Goal: Transaction & Acquisition: Purchase product/service

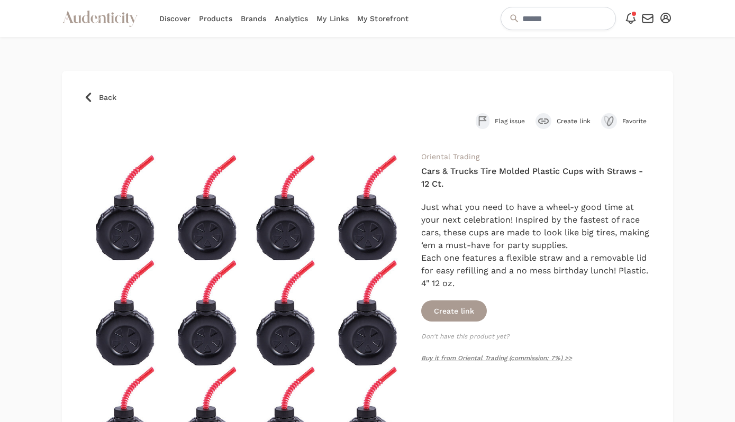
click at [291, 16] on link "Analytics" at bounding box center [291, 18] width 33 height 37
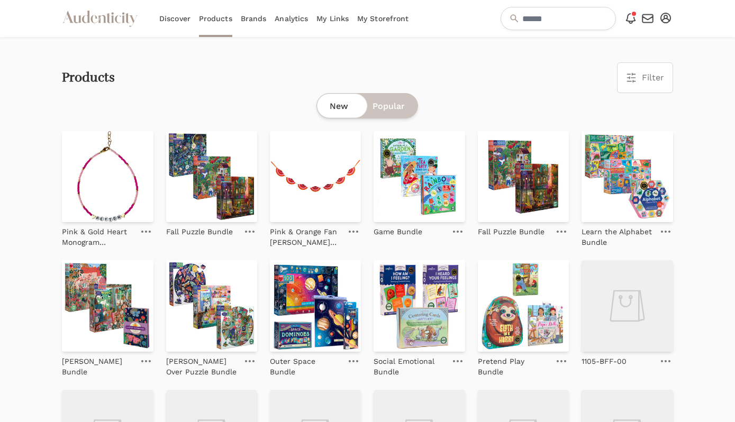
scroll to position [3, 0]
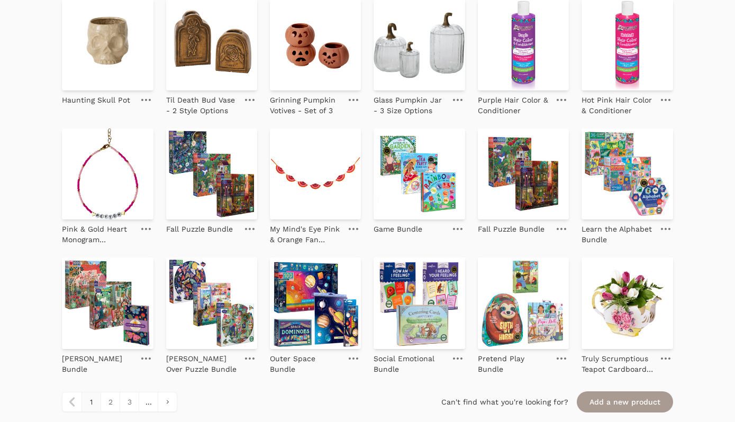
scroll to position [1081, 0]
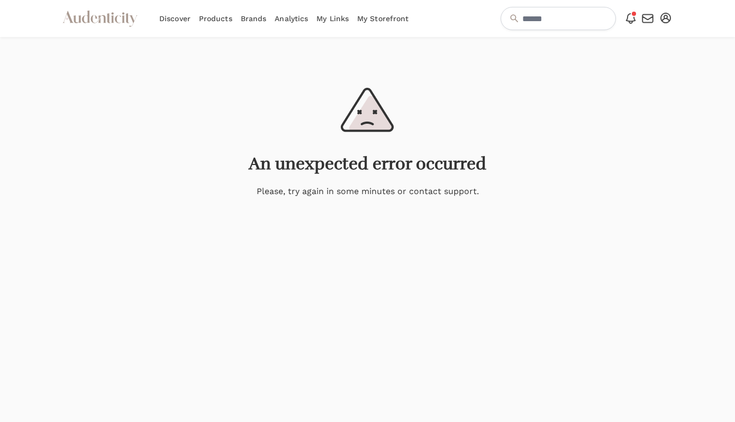
click at [402, 195] on p "Please, try again in some minutes or contact support." at bounding box center [368, 191] width 222 height 13
click at [413, 149] on div "An unexpected error occurred Please, try again in some minutes or contact suppo…" at bounding box center [367, 143] width 735 height 110
click at [292, 19] on link "Analytics" at bounding box center [291, 18] width 33 height 37
click at [328, 19] on link "My Links" at bounding box center [332, 18] width 32 height 37
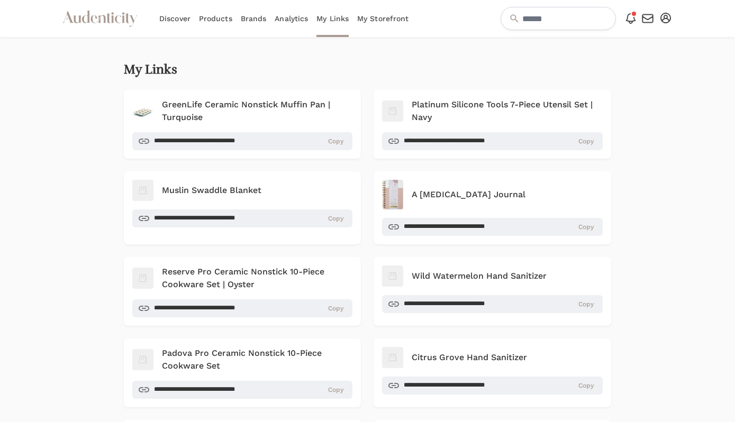
click at [177, 18] on link "Discover" at bounding box center [174, 18] width 31 height 37
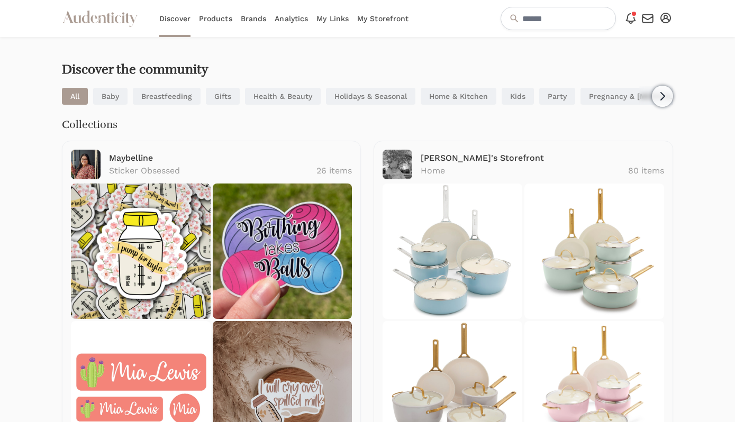
click at [209, 24] on link "Products" at bounding box center [215, 18] width 33 height 37
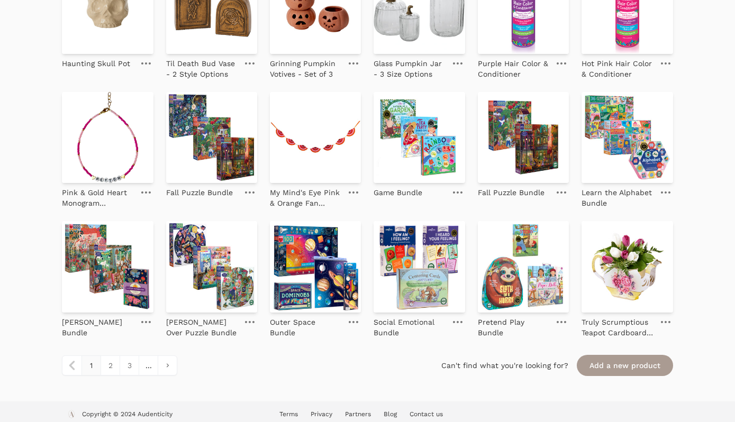
scroll to position [1081, 0]
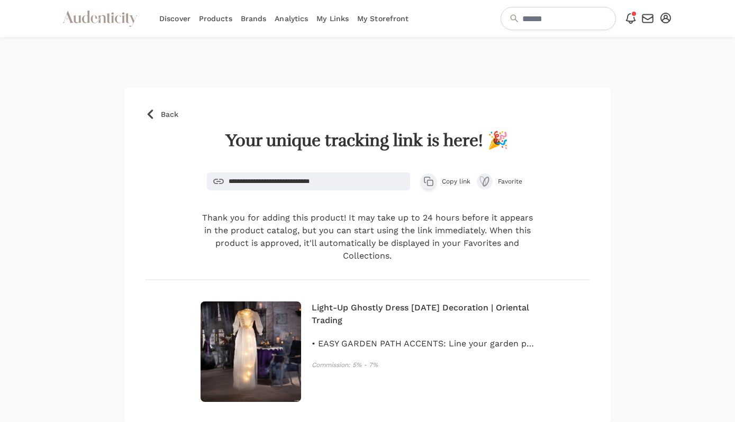
click at [296, 15] on link "Analytics" at bounding box center [291, 18] width 33 height 37
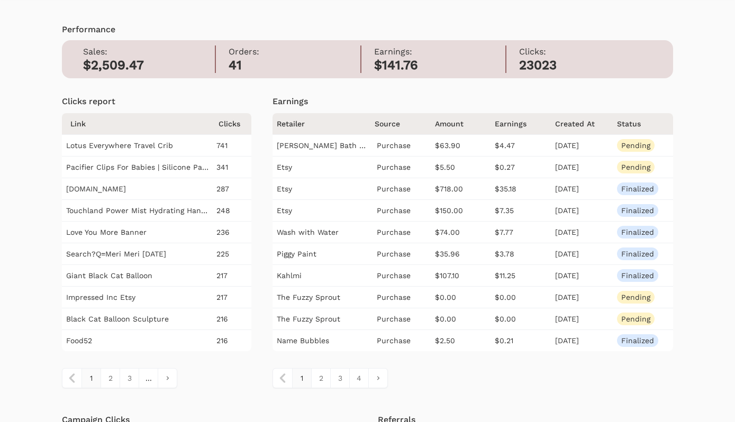
scroll to position [41, 0]
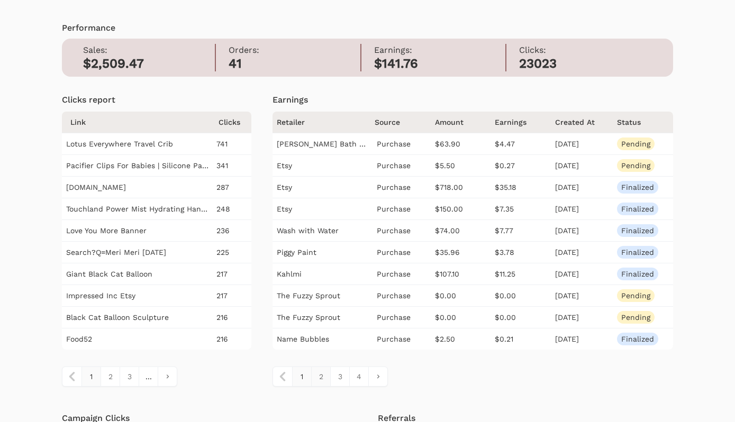
click at [320, 382] on link "2" at bounding box center [320, 376] width 19 height 19
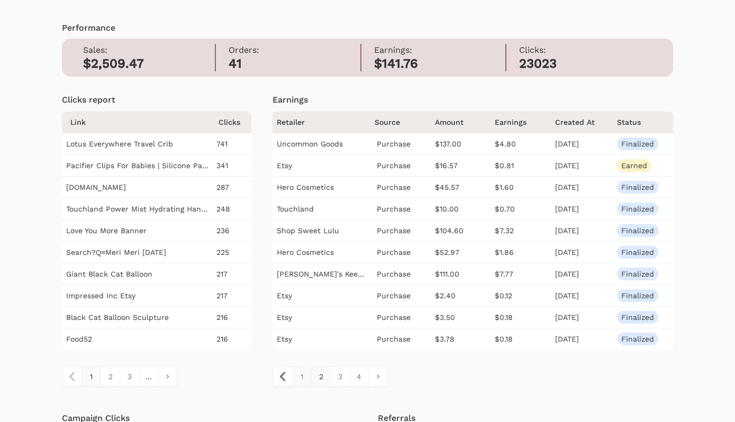
click at [299, 379] on link "1" at bounding box center [301, 376] width 19 height 19
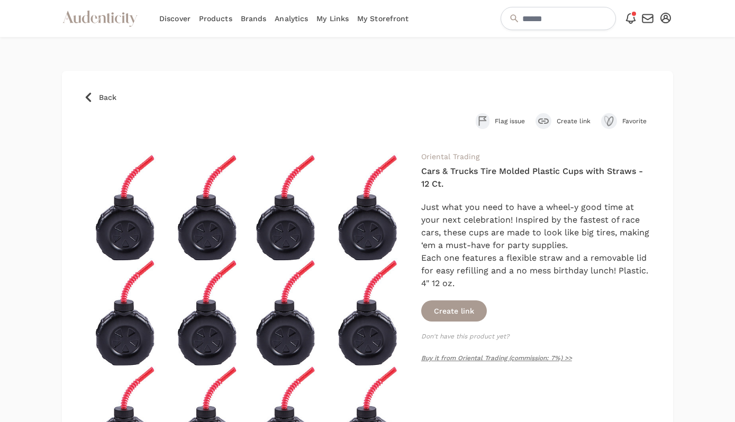
click at [252, 19] on link "Brands" at bounding box center [254, 18] width 26 height 37
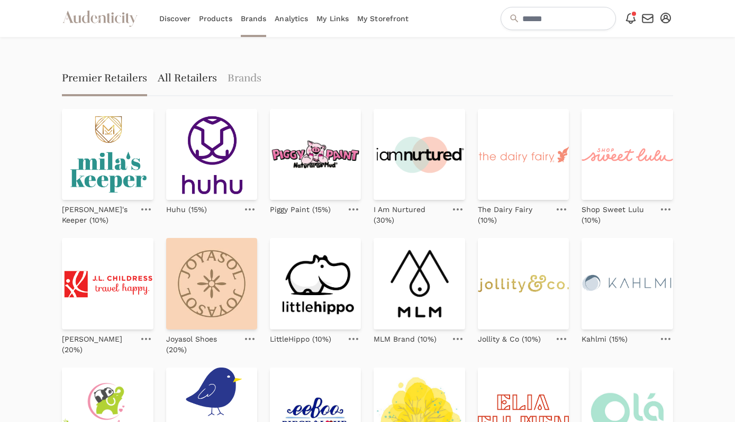
click at [190, 78] on link "All Retailers" at bounding box center [187, 79] width 59 height 34
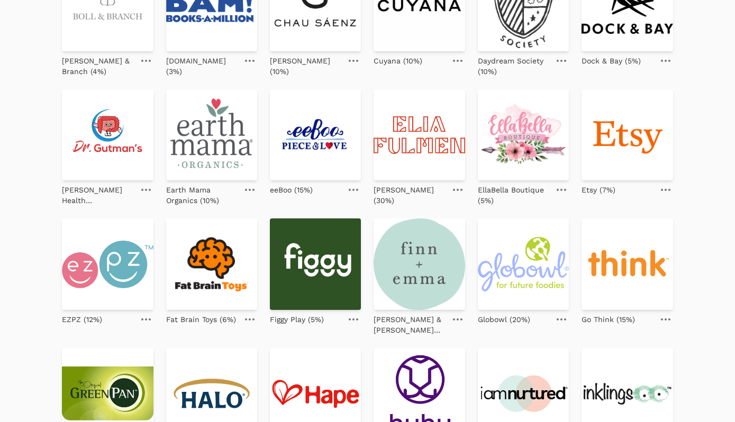
scroll to position [401, 0]
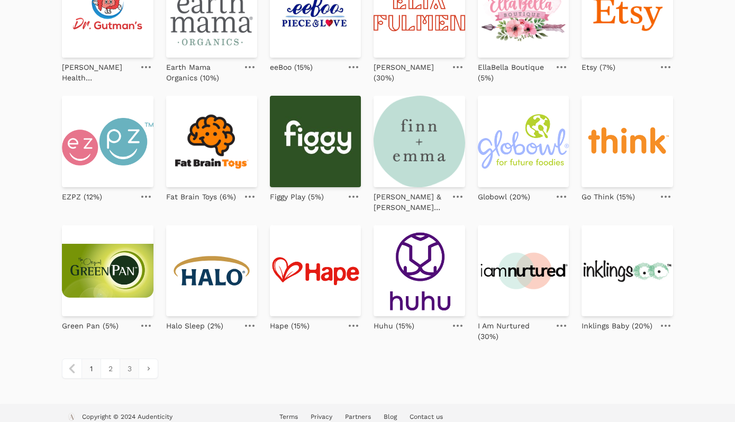
click at [130, 359] on link "3" at bounding box center [129, 368] width 19 height 19
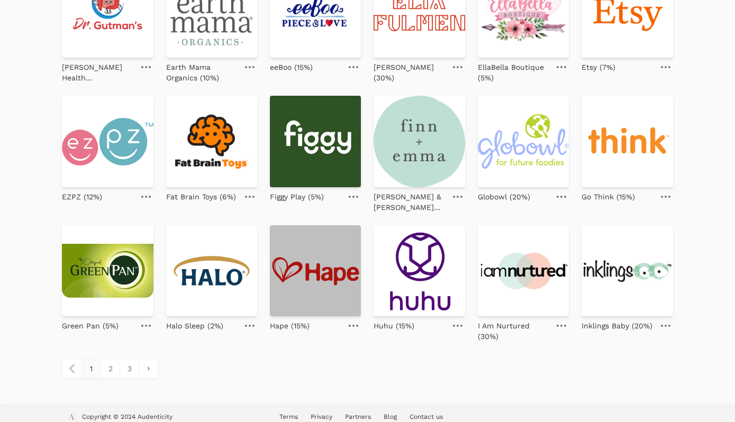
click at [289, 288] on img at bounding box center [315, 270] width 91 height 91
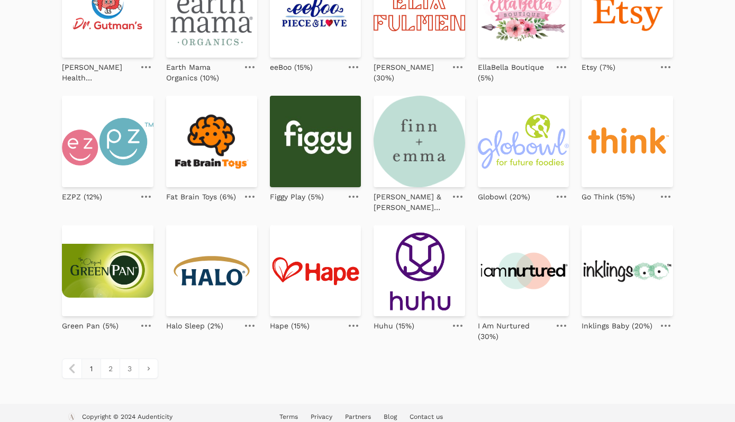
click at [89, 365] on span "1" at bounding box center [90, 368] width 19 height 19
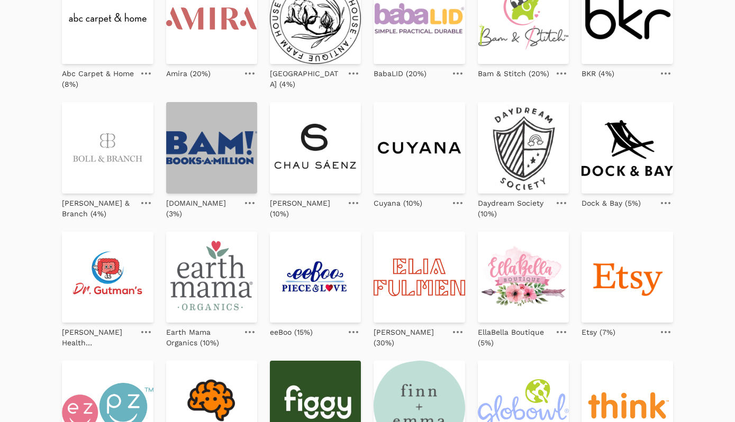
scroll to position [69, 0]
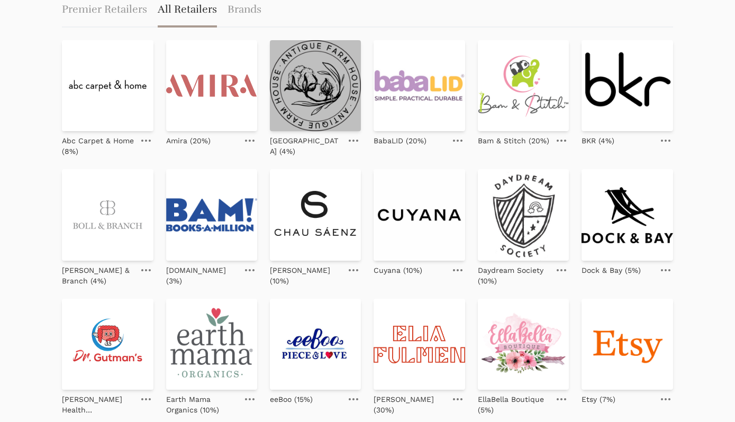
click at [319, 98] on img at bounding box center [315, 85] width 91 height 91
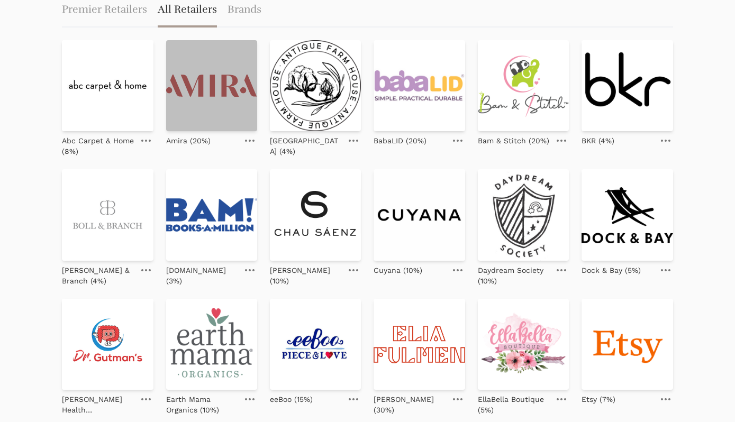
scroll to position [0, 0]
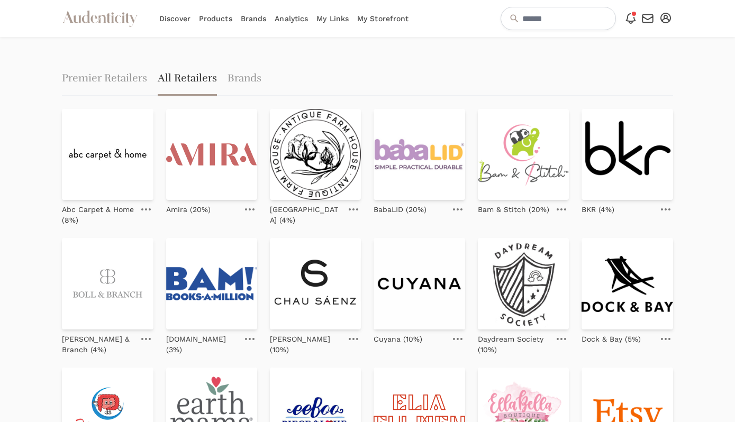
click at [99, 20] on icon at bounding box center [98, 19] width 15 height 8
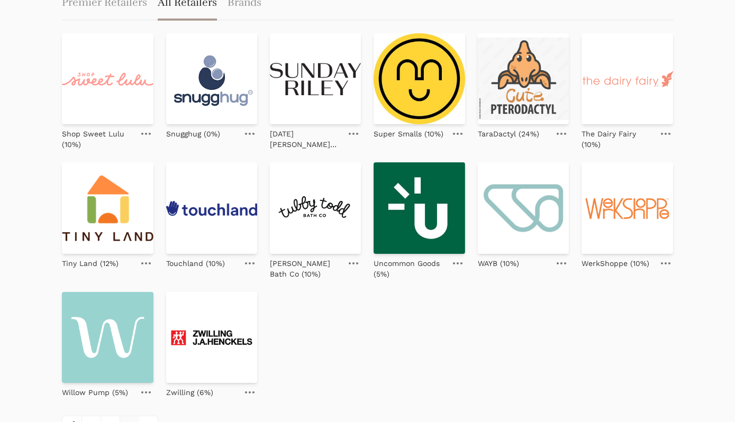
scroll to position [142, 0]
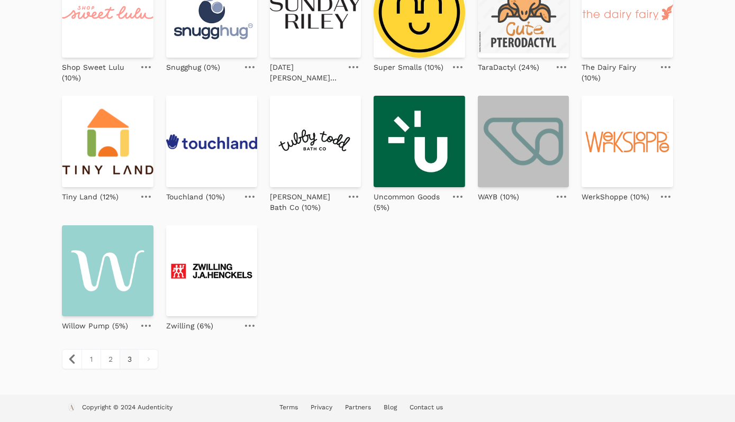
click at [519, 148] on img at bounding box center [523, 141] width 91 height 91
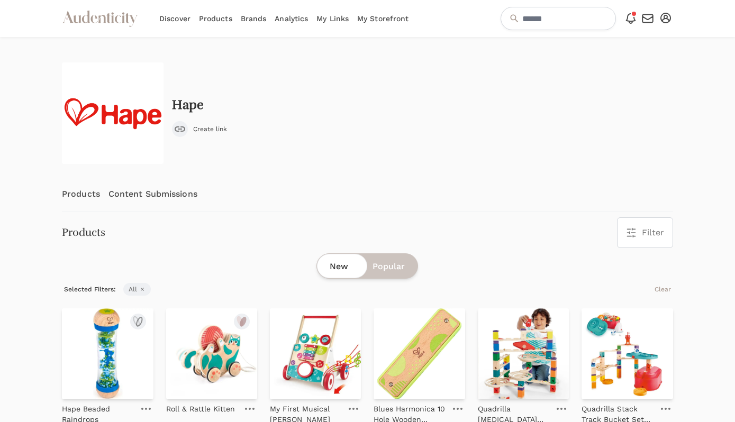
click at [110, 345] on img at bounding box center [107, 353] width 91 height 91
click at [122, 346] on img at bounding box center [107, 353] width 91 height 91
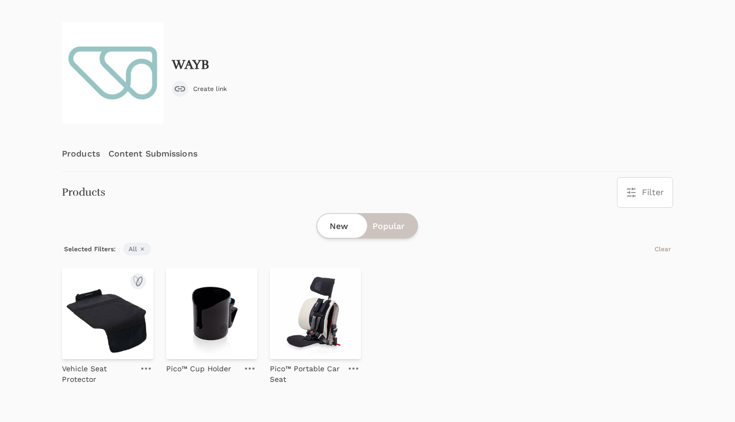
scroll to position [72, 0]
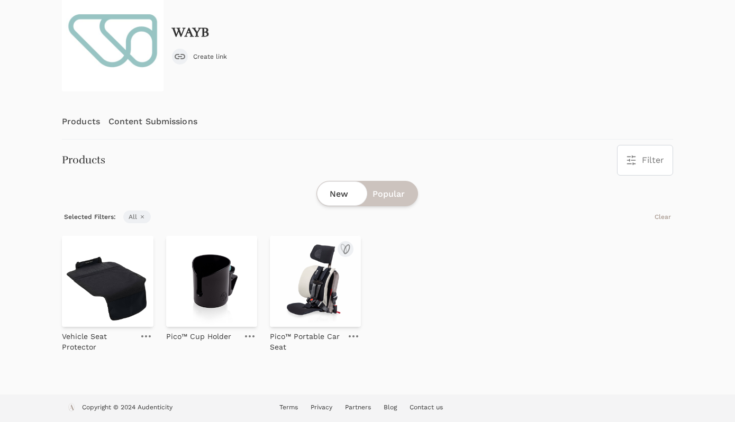
click at [315, 285] on img at bounding box center [315, 281] width 91 height 91
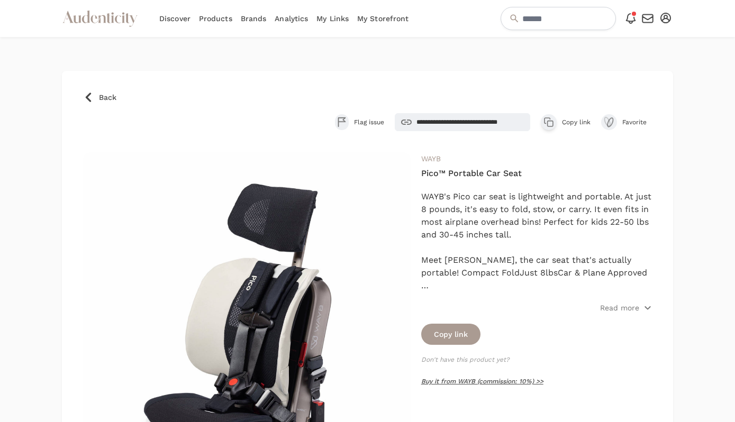
click at [439, 380] on link "Buy it from WAYB (commission: 10%) >>" at bounding box center [482, 381] width 122 height 7
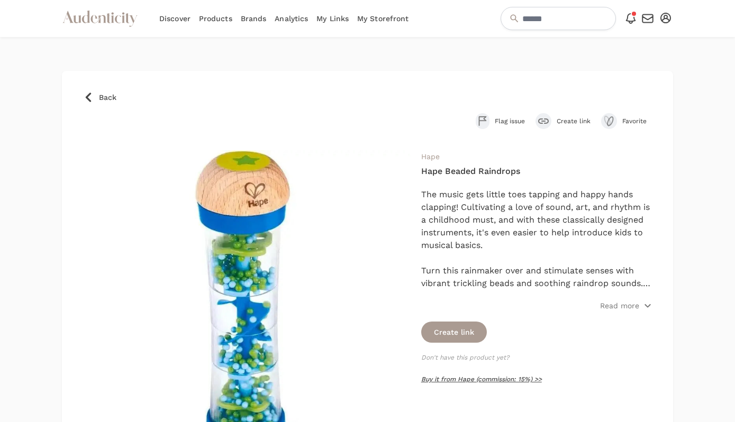
click at [475, 378] on link "Buy it from Hape (commission: 15%) >>" at bounding box center [481, 379] width 121 height 7
click at [452, 379] on link "Buy it from Hape (commission: 20%) >>" at bounding box center [482, 379] width 122 height 7
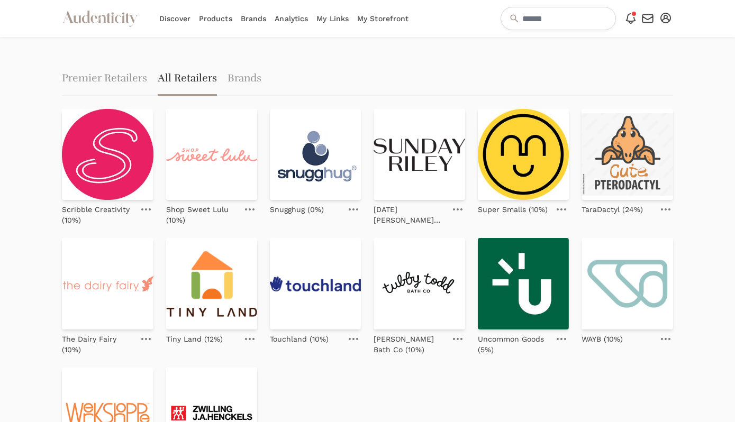
scroll to position [142, 0]
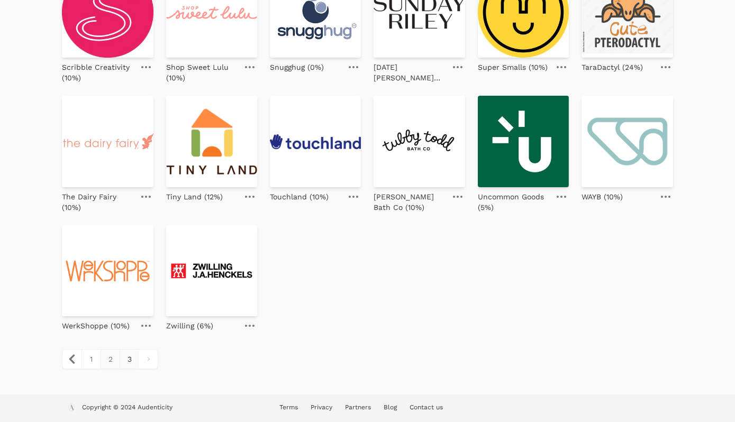
click at [109, 363] on link "2" at bounding box center [109, 359] width 19 height 19
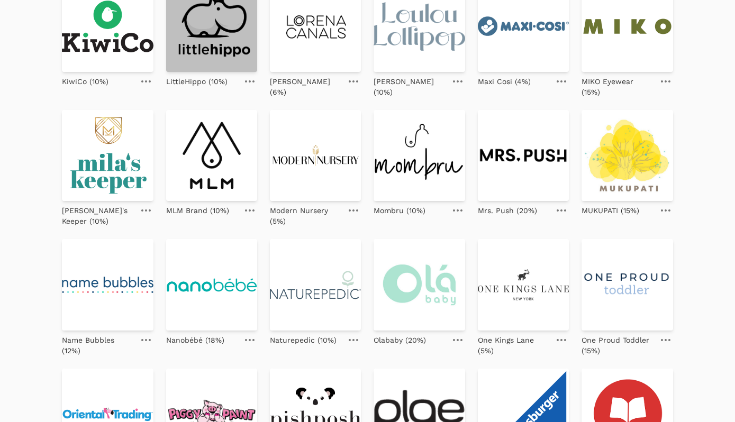
scroll to position [410, 0]
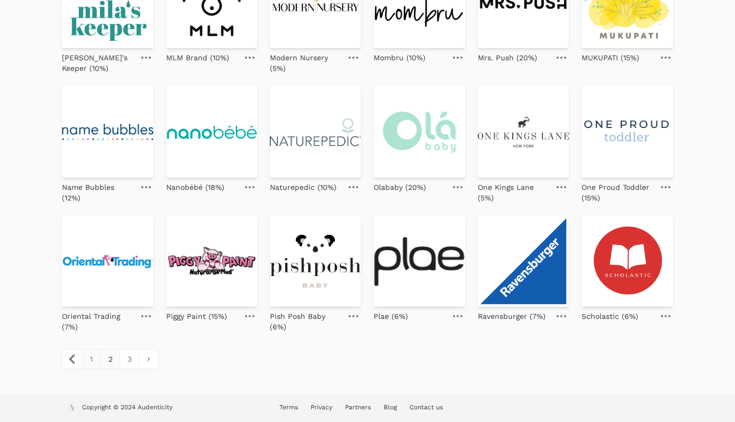
click at [90, 356] on link "1" at bounding box center [90, 359] width 19 height 19
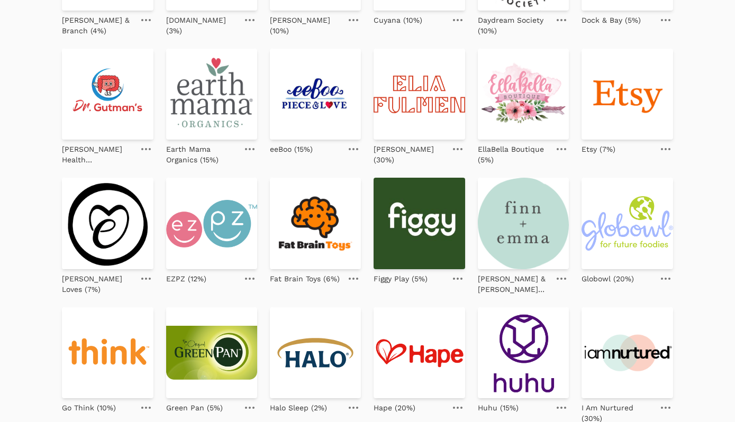
scroll to position [278, 0]
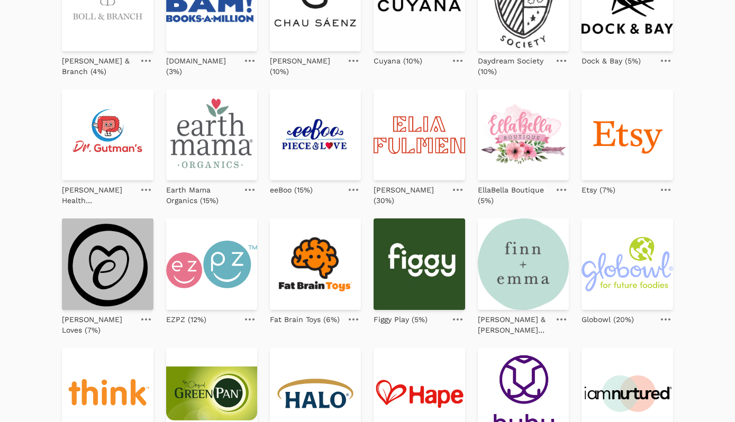
click at [117, 252] on img at bounding box center [107, 263] width 91 height 91
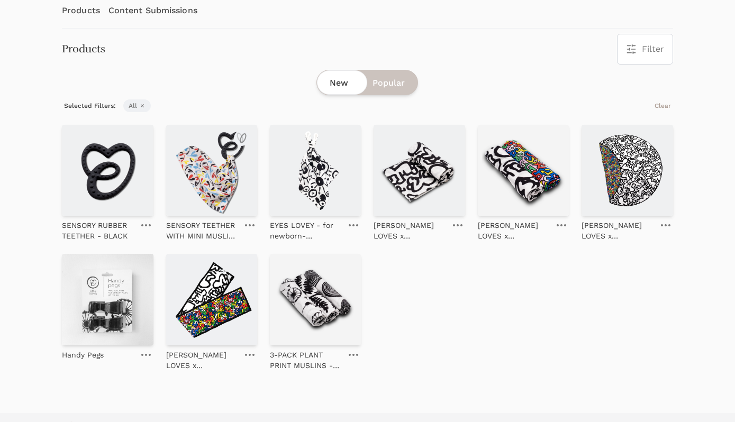
scroll to position [202, 0]
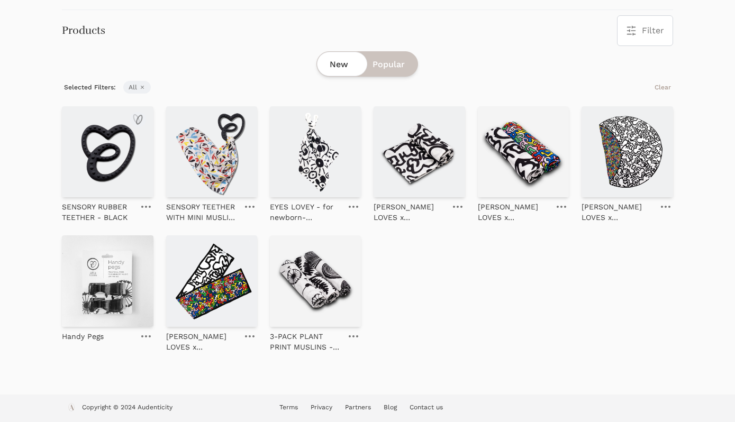
click at [131, 184] on img at bounding box center [107, 151] width 91 height 91
click at [209, 162] on img at bounding box center [211, 151] width 91 height 91
click at [295, 156] on img at bounding box center [315, 151] width 91 height 91
click at [400, 152] on img at bounding box center [418, 151] width 91 height 91
click at [526, 153] on img at bounding box center [523, 151] width 91 height 91
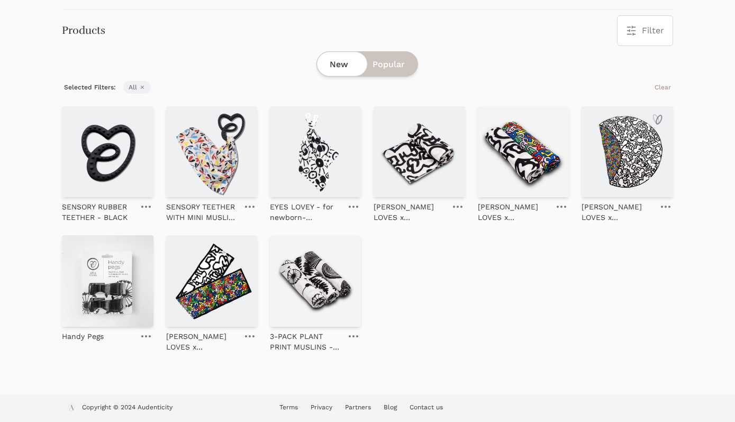
click at [633, 152] on img at bounding box center [626, 151] width 91 height 91
click at [324, 294] on img at bounding box center [315, 280] width 91 height 91
click at [185, 290] on img at bounding box center [211, 280] width 91 height 91
click at [99, 288] on img at bounding box center [107, 280] width 91 height 91
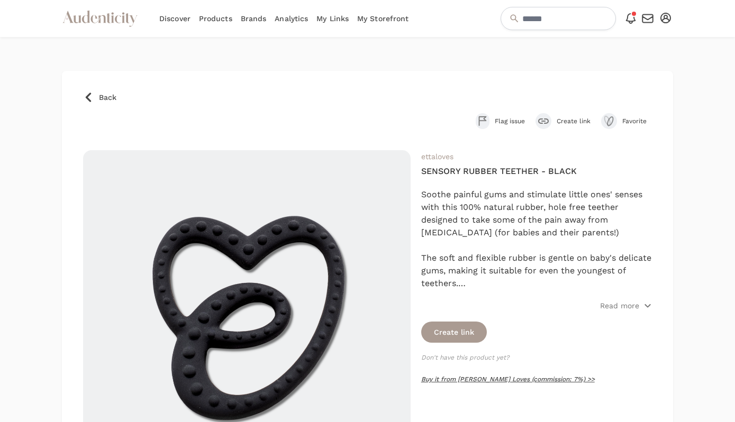
click at [481, 380] on link "Buy it from Etta Loves (commission: 7%) >>" at bounding box center [507, 379] width 173 height 7
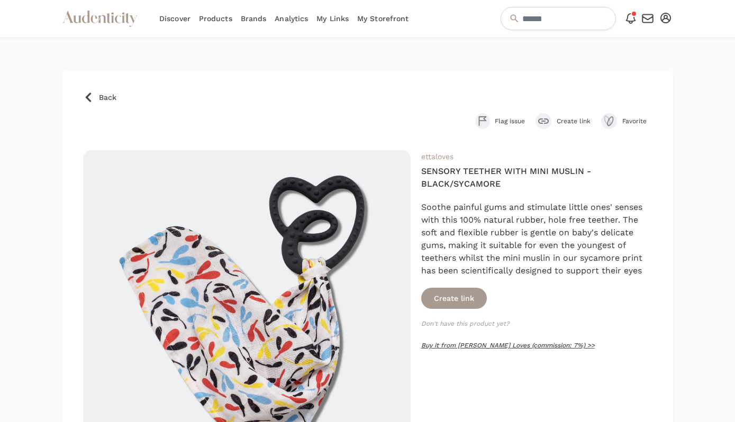
click at [482, 345] on link "Buy it from [PERSON_NAME] Loves (commission: 7%) >>" at bounding box center [507, 345] width 173 height 7
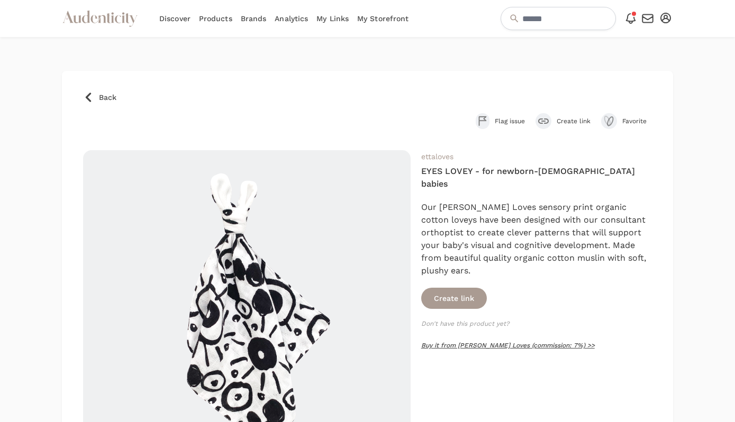
click at [484, 342] on link "Buy it from [PERSON_NAME] Loves (commission: 7%) >>" at bounding box center [507, 345] width 173 height 7
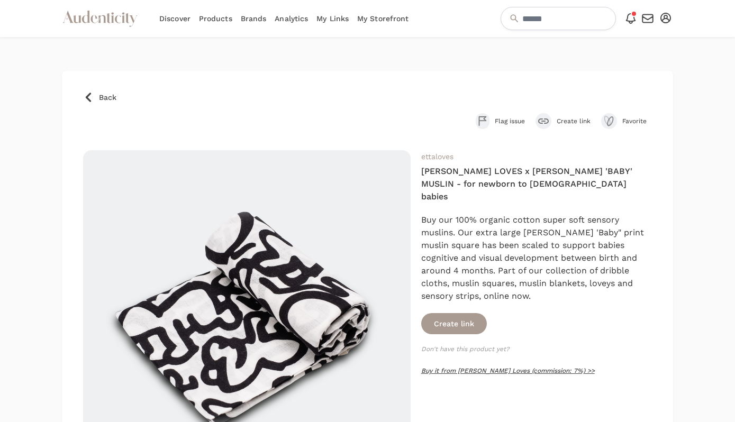
click at [473, 367] on link "Buy it from [PERSON_NAME] Loves (commission: 7%) >>" at bounding box center [507, 370] width 173 height 7
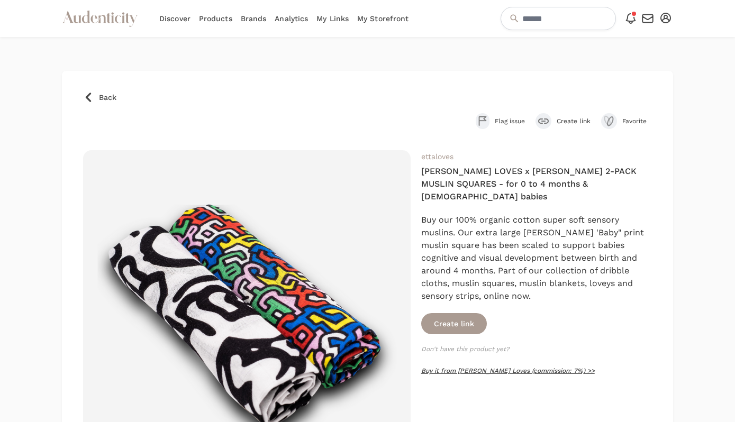
click at [473, 367] on link "Buy it from [PERSON_NAME] Loves (commission: 7%) >>" at bounding box center [507, 370] width 173 height 7
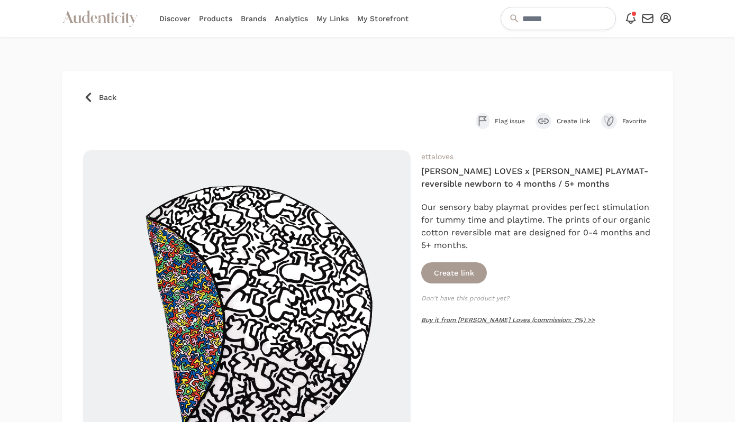
click at [483, 323] on link "Buy it from [PERSON_NAME] Loves (commission: 7%) >>" at bounding box center [507, 319] width 173 height 7
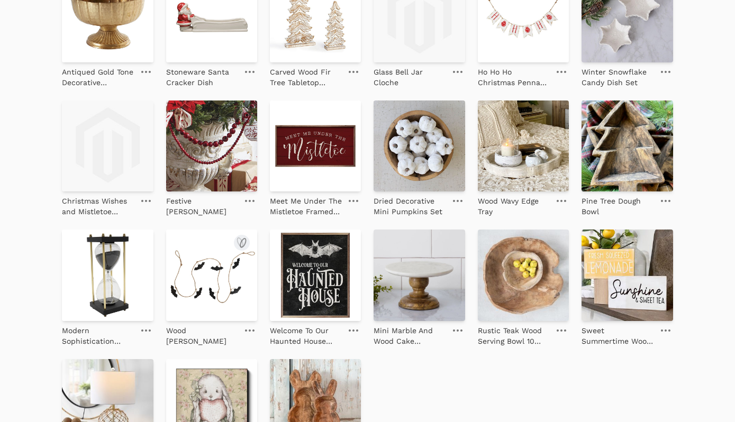
scroll to position [95, 0]
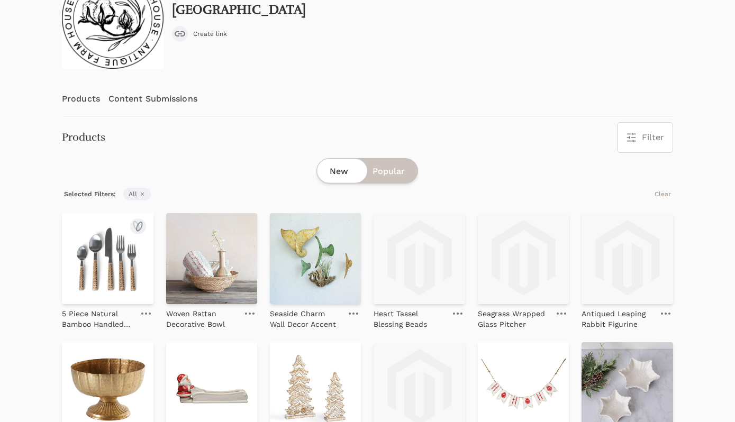
click at [106, 271] on img at bounding box center [107, 258] width 91 height 91
click at [216, 283] on img at bounding box center [211, 258] width 91 height 91
click at [307, 269] on img at bounding box center [315, 258] width 91 height 91
click at [421, 274] on img at bounding box center [418, 258] width 91 height 91
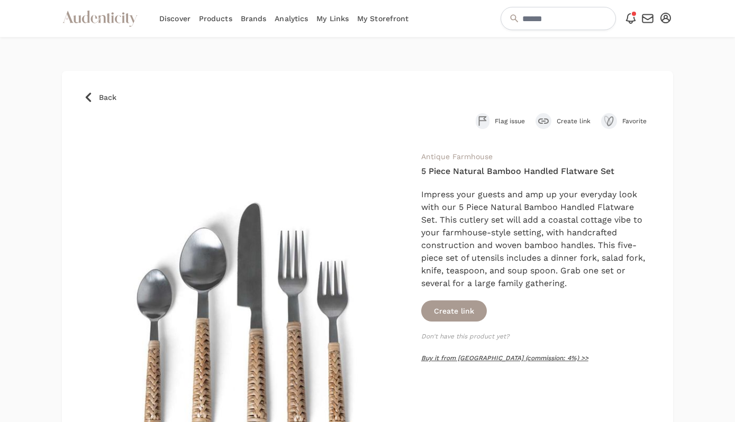
click at [462, 357] on link "Buy it from [GEOGRAPHIC_DATA] (commission: 4%) >>" at bounding box center [504, 357] width 167 height 7
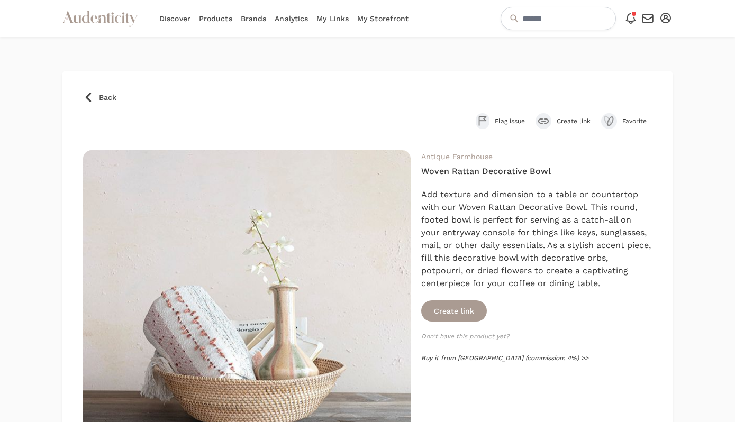
click at [451, 356] on link "Buy it from [GEOGRAPHIC_DATA] (commission: 4%) >>" at bounding box center [504, 357] width 167 height 7
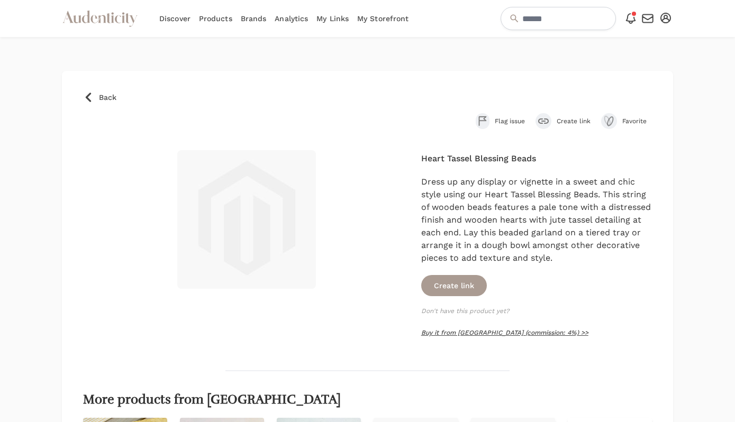
click at [497, 333] on link "Buy it from [GEOGRAPHIC_DATA] (commission: 4%) >>" at bounding box center [504, 332] width 167 height 7
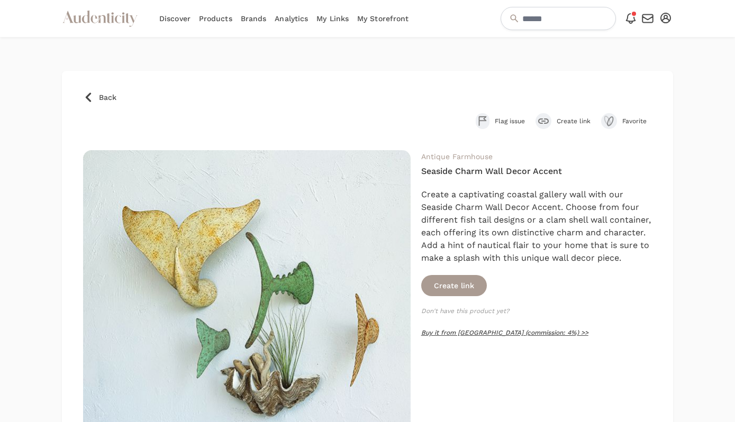
click at [478, 332] on link "Buy it from [GEOGRAPHIC_DATA] (commission: 4%) >>" at bounding box center [504, 332] width 167 height 7
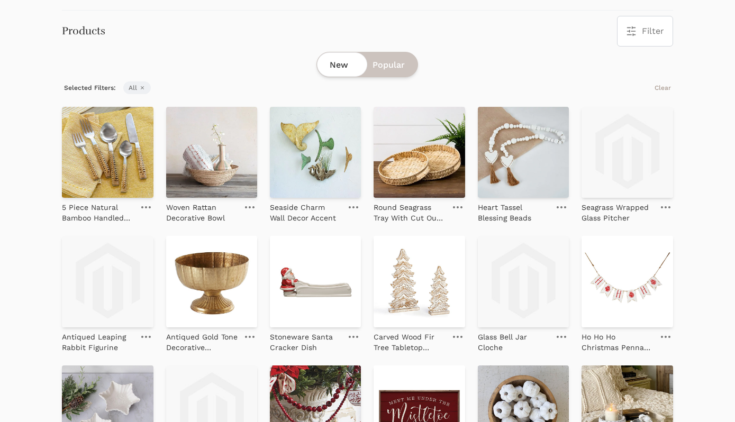
scroll to position [304, 0]
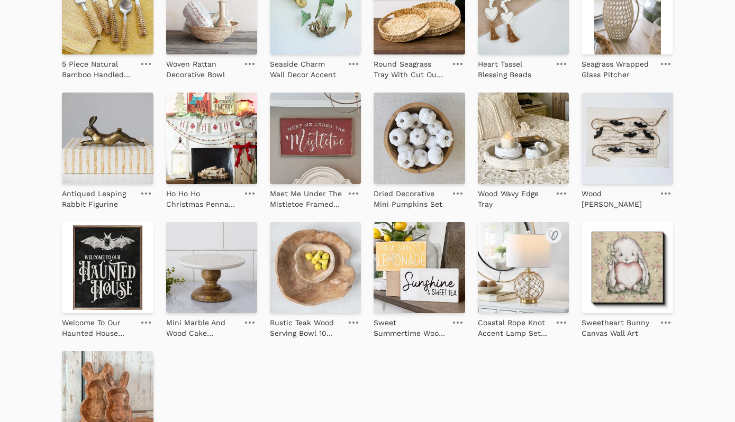
scroll to position [353, 0]
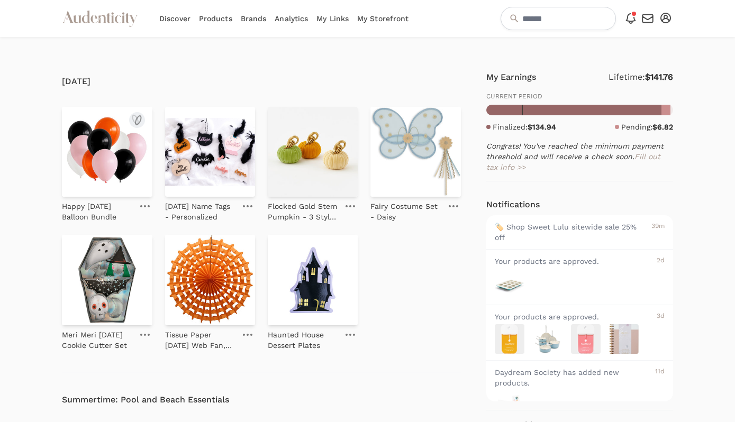
click at [121, 145] on img at bounding box center [107, 152] width 90 height 90
click at [217, 152] on img at bounding box center [210, 152] width 90 height 90
click at [306, 162] on img at bounding box center [313, 152] width 90 height 90
click at [399, 162] on img at bounding box center [415, 152] width 90 height 90
click at [313, 283] on img at bounding box center [313, 280] width 90 height 90
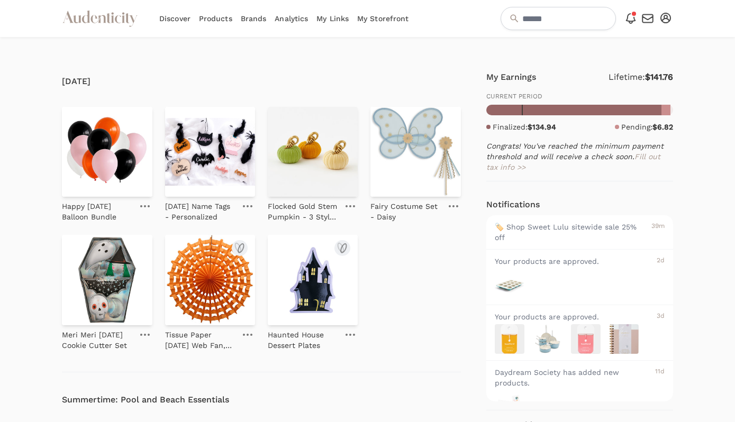
click at [227, 282] on img at bounding box center [210, 280] width 90 height 90
click at [104, 278] on img at bounding box center [107, 280] width 90 height 90
click at [530, 19] on input "text" at bounding box center [557, 18] width 115 height 23
type input "*********"
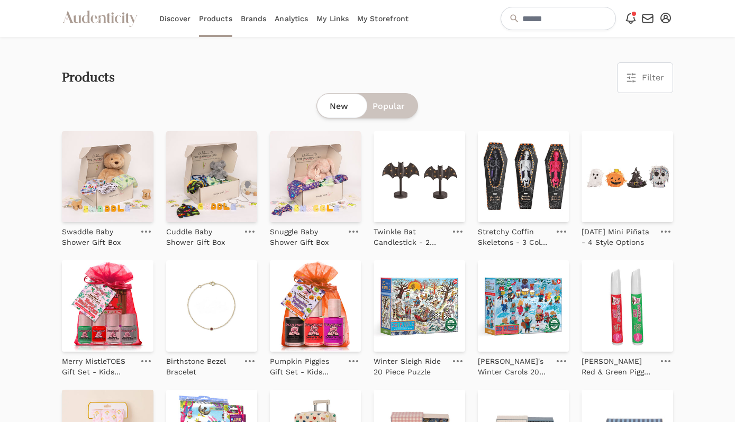
scroll to position [1081, 0]
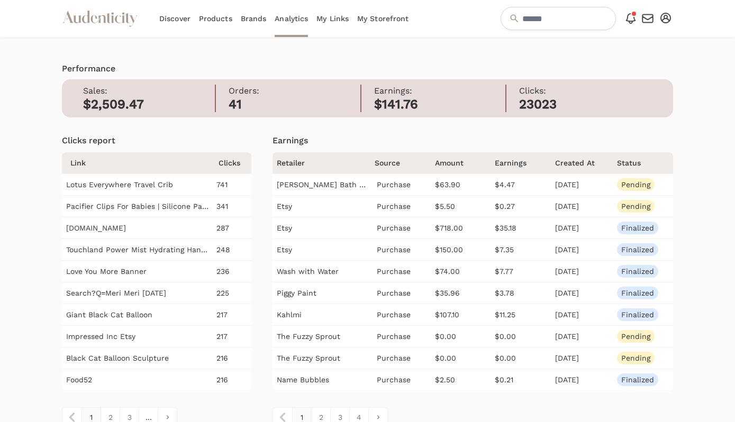
scroll to position [41, 0]
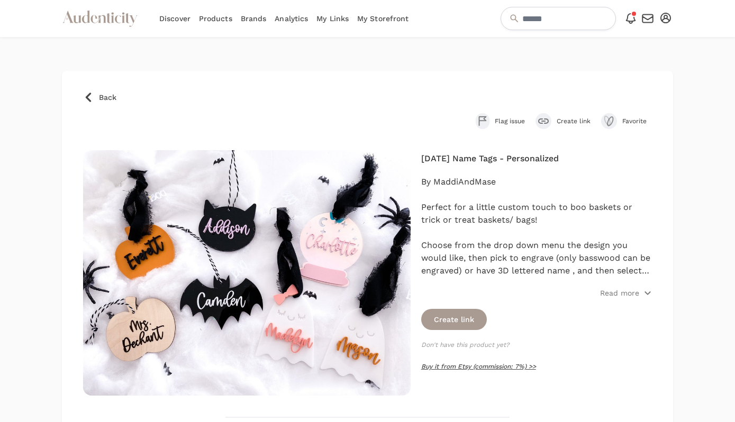
click at [432, 367] on link "Buy it from Etsy (commission: 7%) >>" at bounding box center [478, 366] width 115 height 7
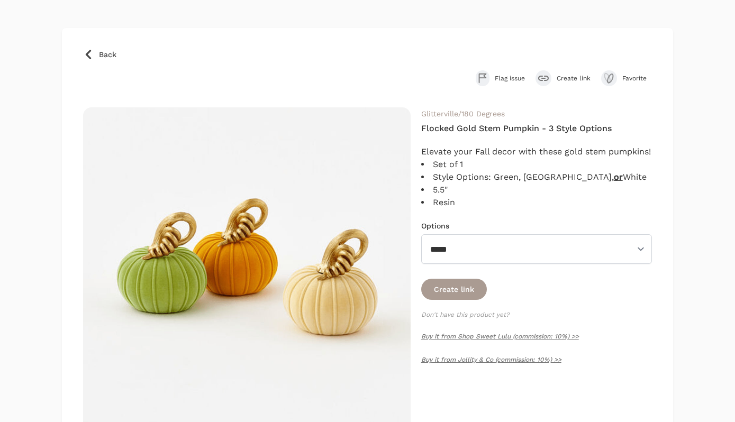
scroll to position [44, 0]
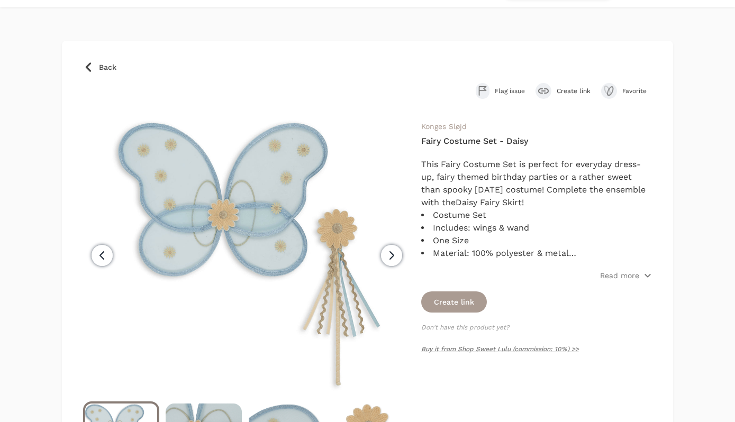
scroll to position [31, 0]
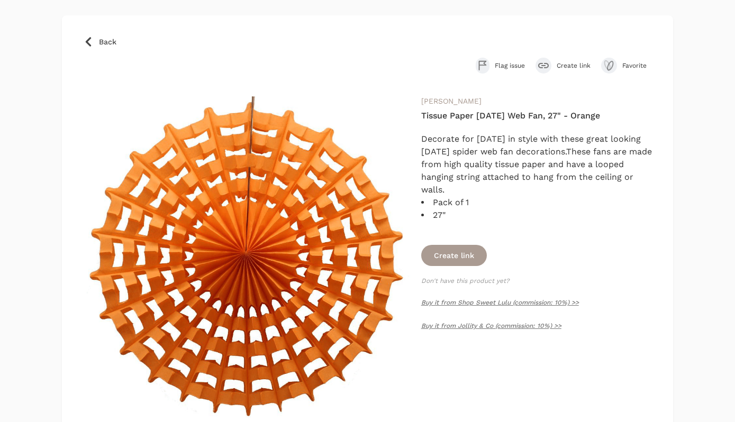
scroll to position [58, 0]
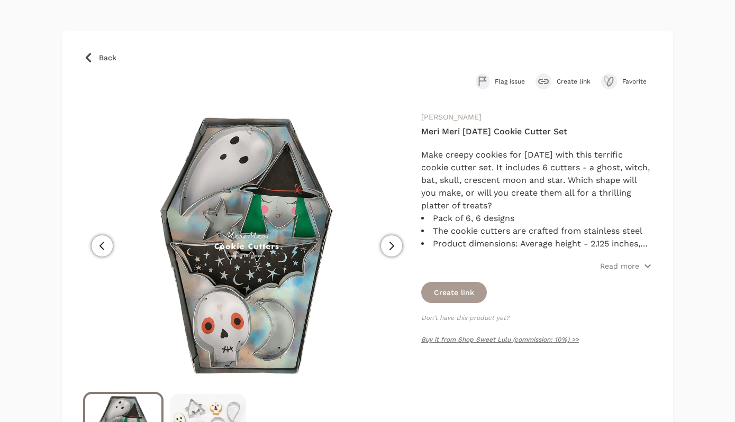
scroll to position [40, 0]
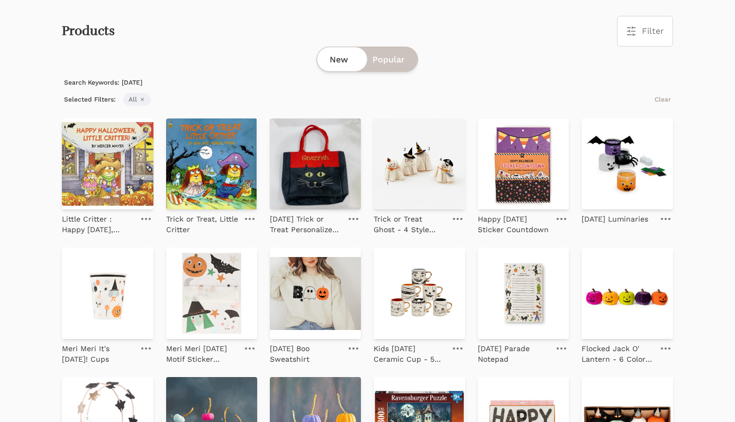
scroll to position [50, 0]
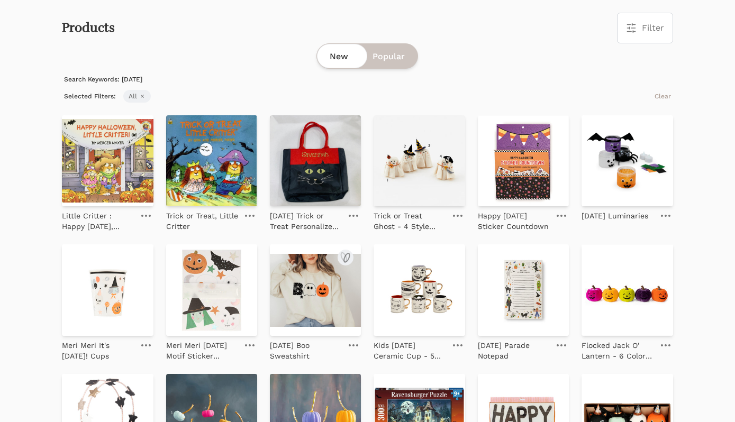
click at [308, 303] on img at bounding box center [315, 289] width 91 height 91
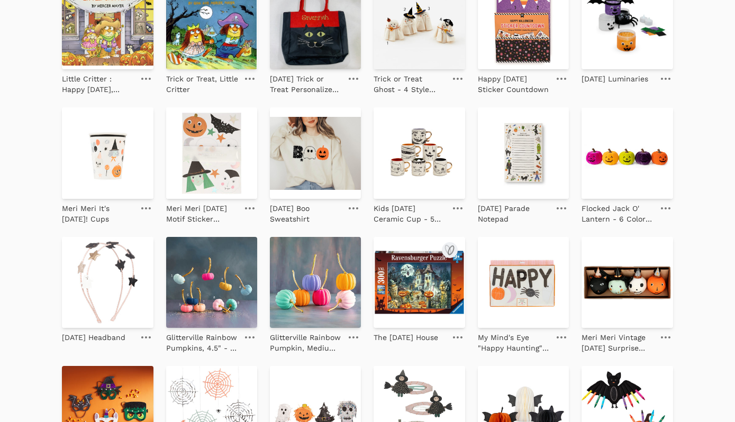
click at [412, 275] on img at bounding box center [418, 282] width 91 height 91
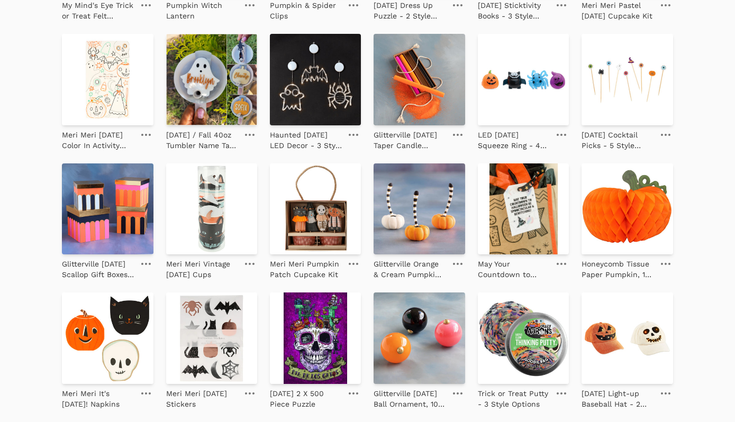
scroll to position [1114, 0]
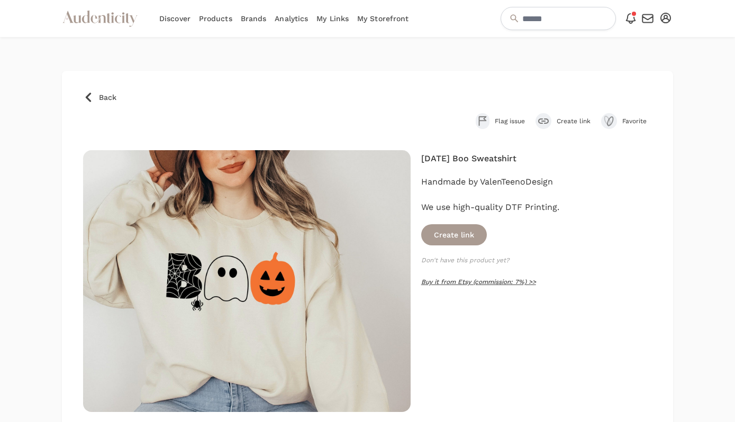
click at [446, 285] on link "Buy it from Etsy (commission: 7%) >>" at bounding box center [478, 281] width 115 height 7
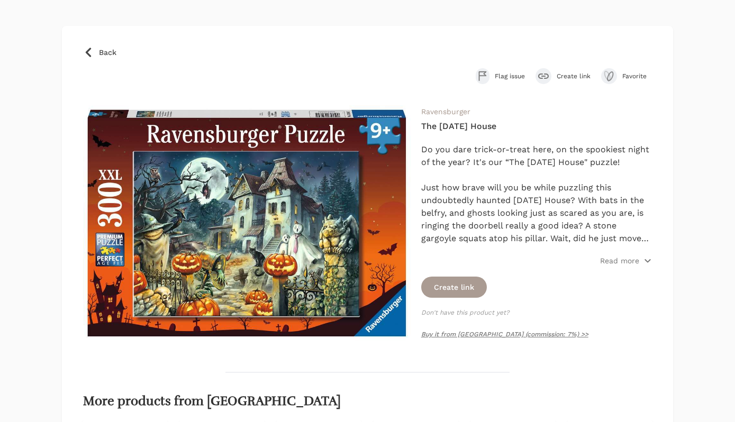
scroll to position [70, 0]
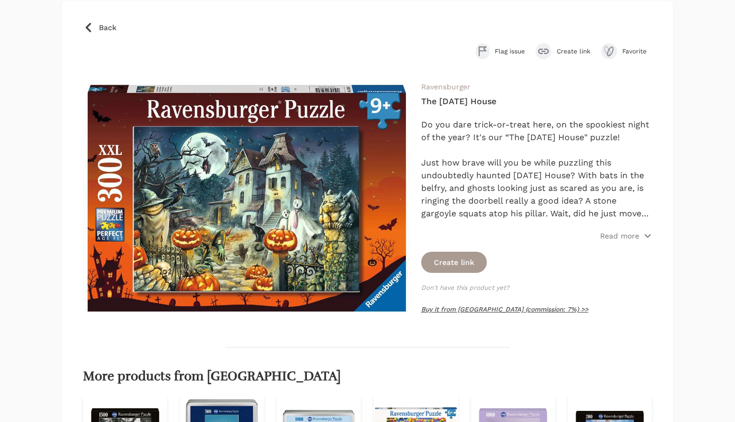
click at [450, 310] on link "Buy it from [GEOGRAPHIC_DATA] (commission: 7%) >>" at bounding box center [504, 309] width 167 height 7
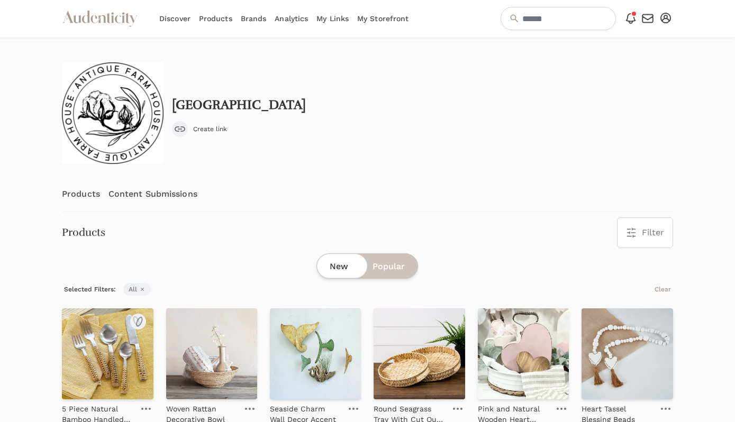
click at [135, 348] on img at bounding box center [107, 353] width 91 height 91
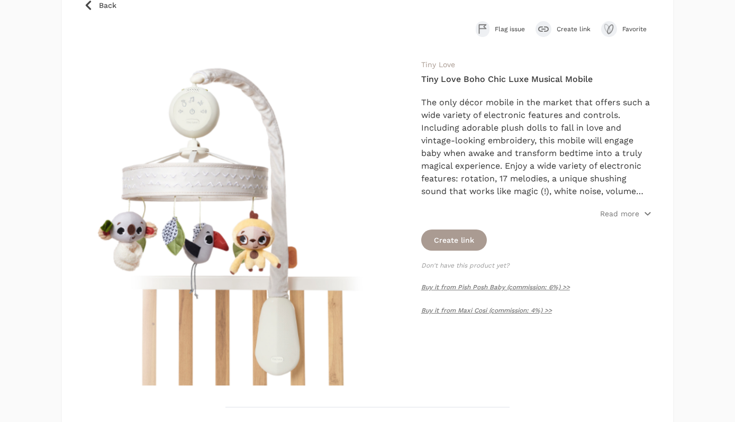
scroll to position [134, 0]
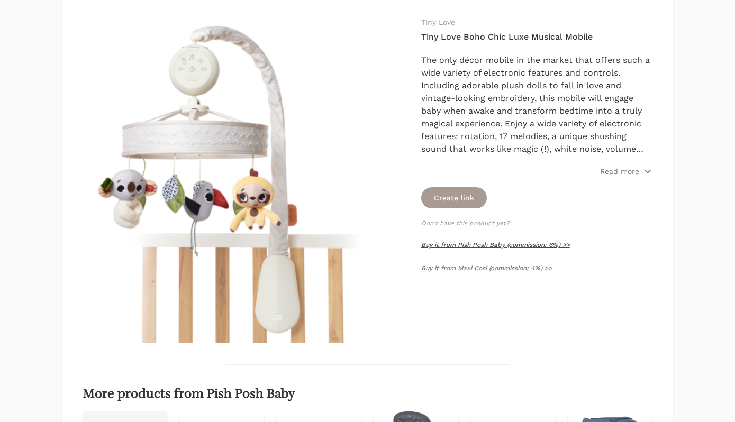
click at [517, 243] on link "Buy it from Pish Posh Baby (commission: 6%) >>" at bounding box center [495, 244] width 149 height 7
click at [514, 268] on link "Buy it from Maxi Cosi (commission: 4%) >>" at bounding box center [486, 267] width 131 height 7
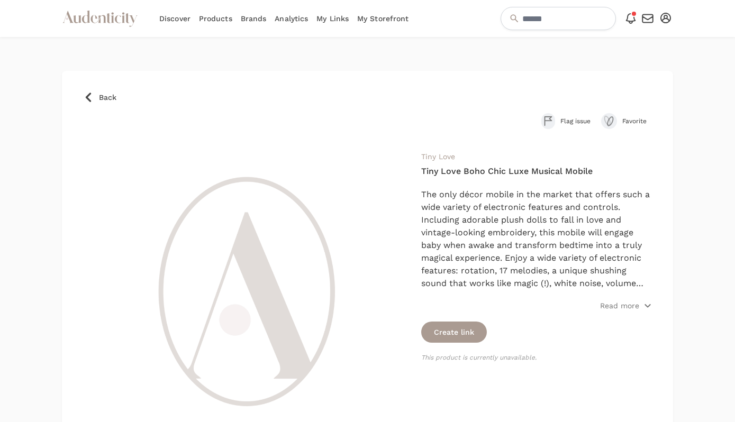
scroll to position [134, 0]
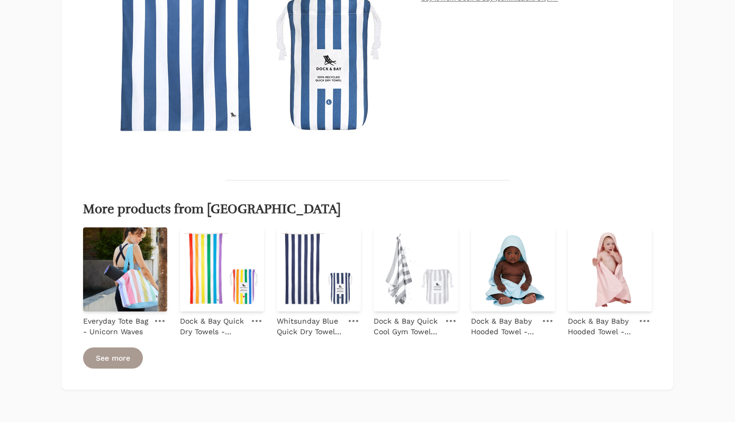
scroll to position [354, 0]
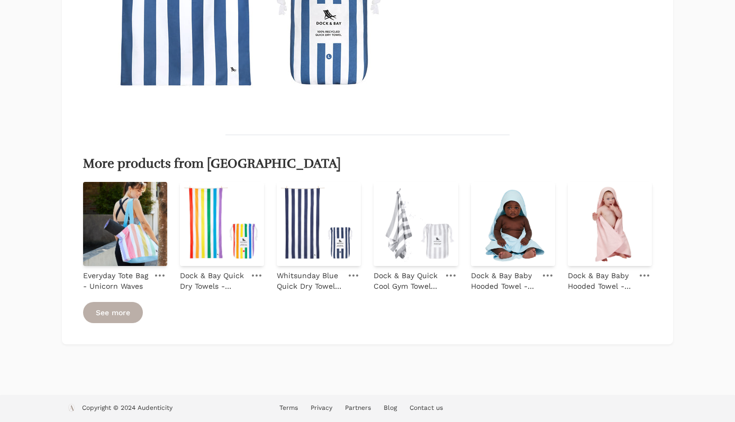
click at [120, 312] on link "See more" at bounding box center [113, 312] width 60 height 21
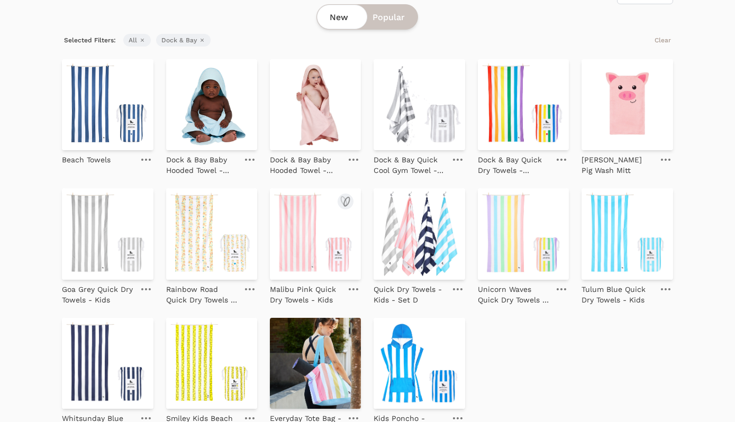
scroll to position [94, 0]
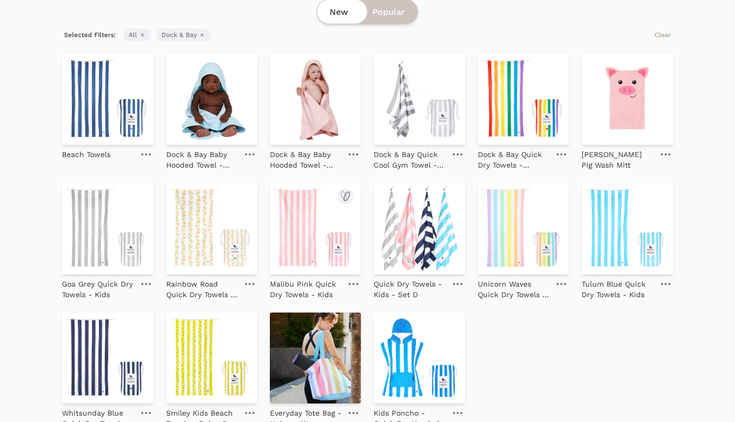
click at [339, 229] on img at bounding box center [315, 228] width 91 height 91
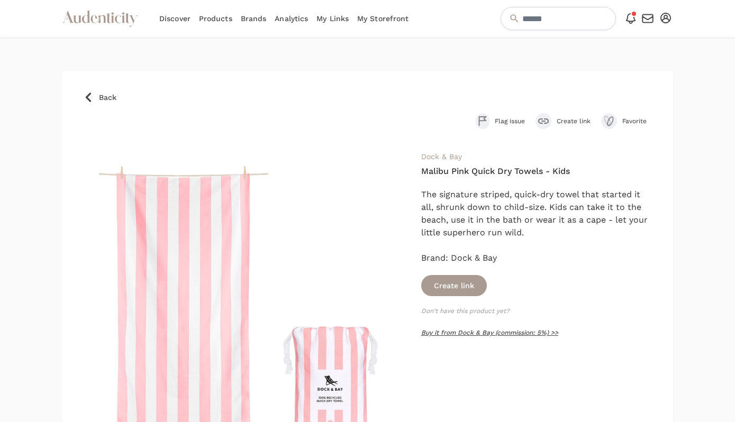
click at [453, 333] on link "Buy it from Dock & Bay (commission: 5%) >>" at bounding box center [489, 332] width 137 height 7
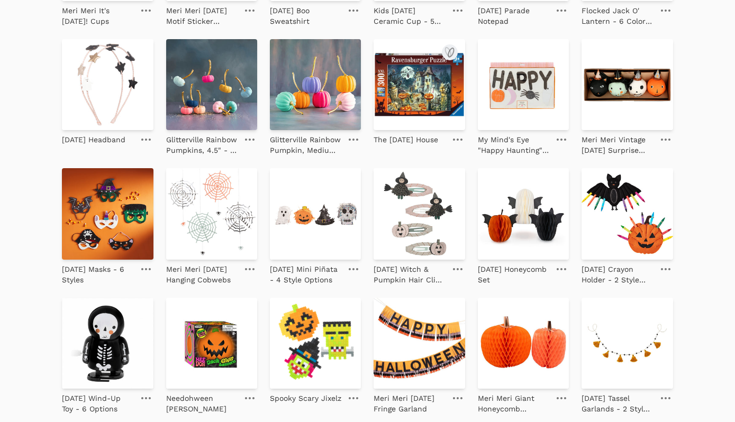
scroll to position [269, 0]
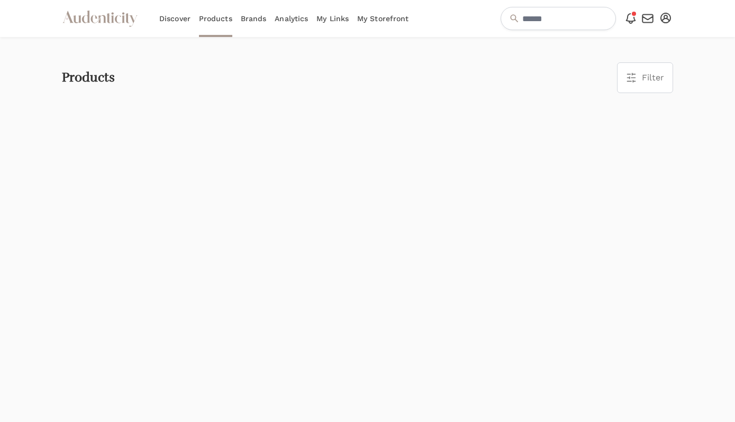
scroll to position [94, 0]
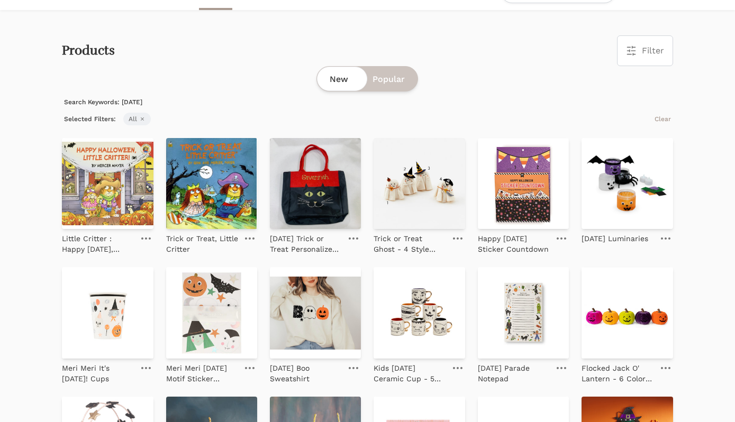
scroll to position [24, 0]
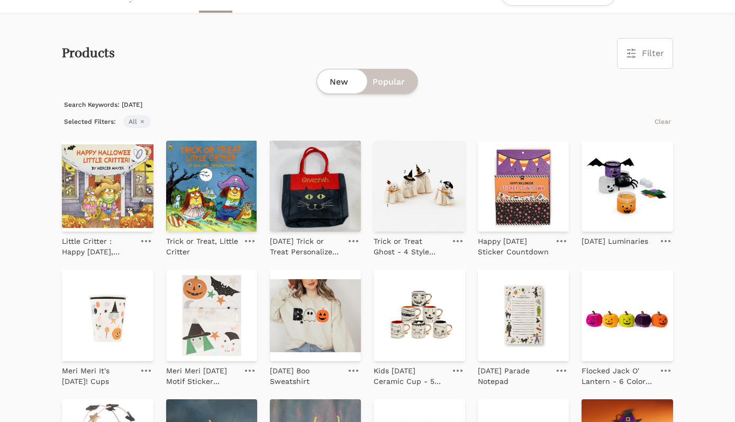
click at [126, 179] on img at bounding box center [107, 186] width 91 height 91
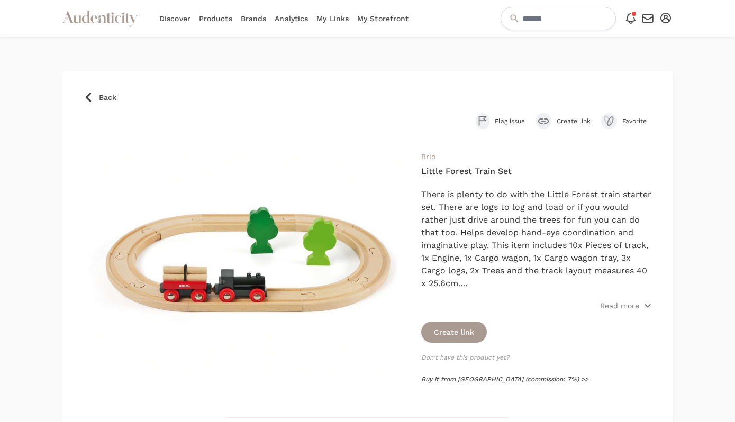
click at [453, 379] on link "Buy it from Ravensburger (commission: 7%) >>" at bounding box center [504, 379] width 167 height 7
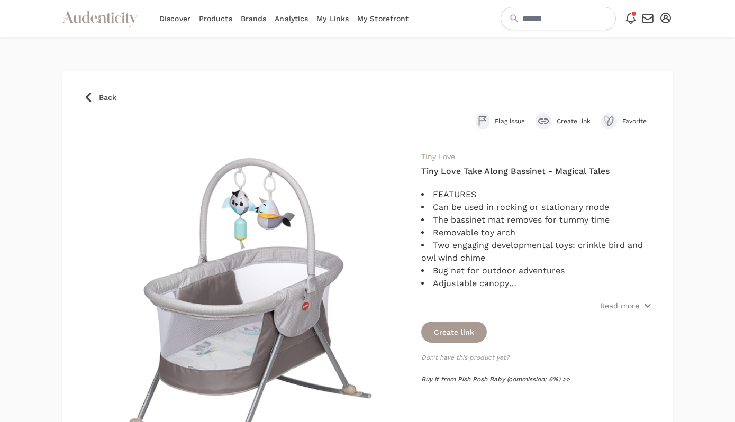
click at [472, 376] on link "Buy it from Pish Posh Baby (commission: 6%) >>" at bounding box center [495, 379] width 149 height 7
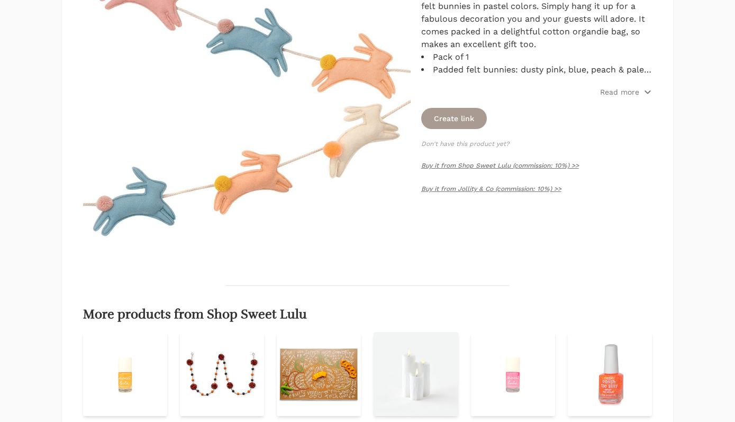
scroll to position [215, 0]
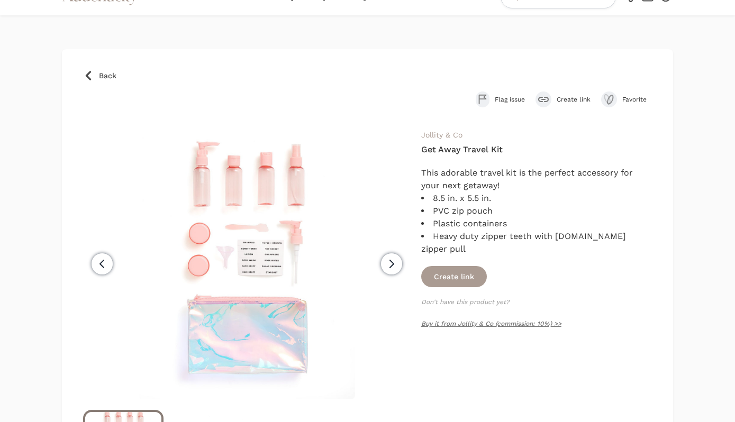
scroll to position [32, 0]
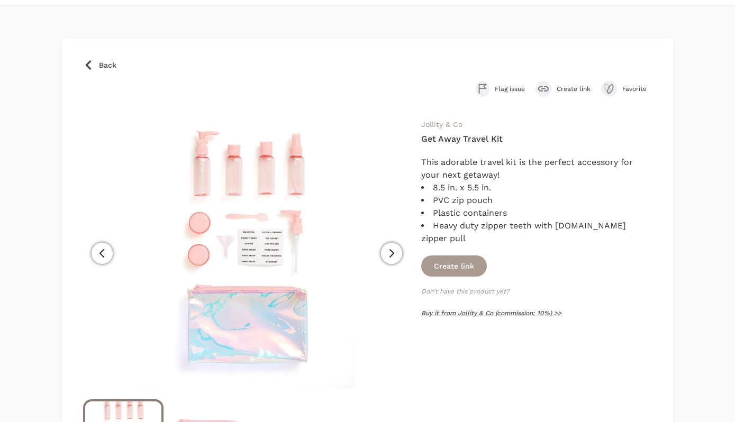
click at [466, 309] on link "Buy it from Jollity & Co (commission: 10%) >>" at bounding box center [491, 312] width 140 height 7
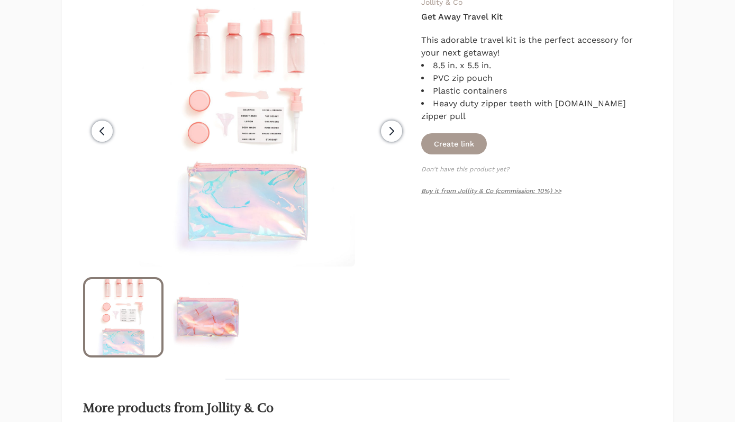
scroll to position [0, 0]
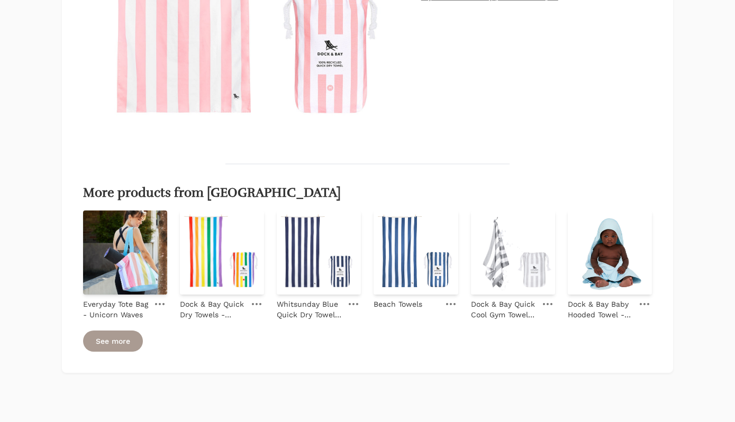
scroll to position [342, 0]
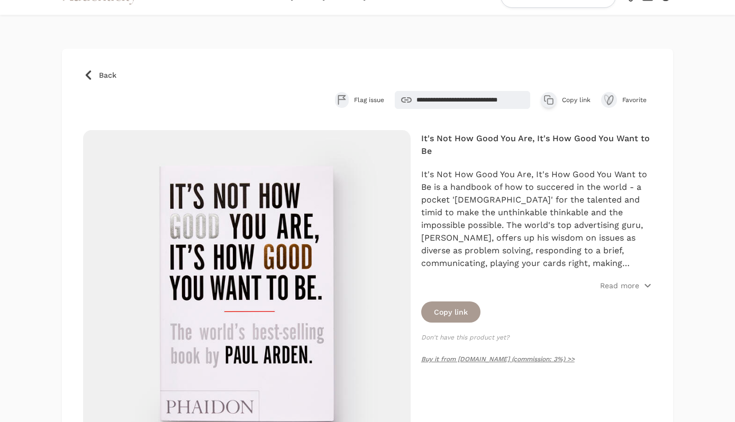
scroll to position [26, 0]
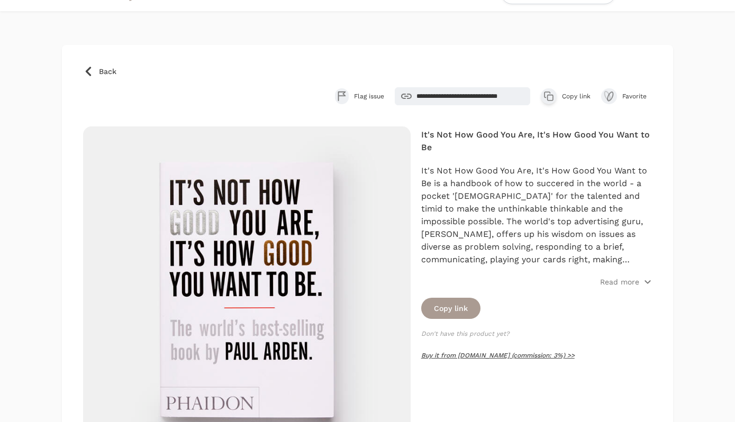
click at [466, 353] on link "Buy it from Booksamillion.com (commission: 3%) >>" at bounding box center [497, 355] width 153 height 7
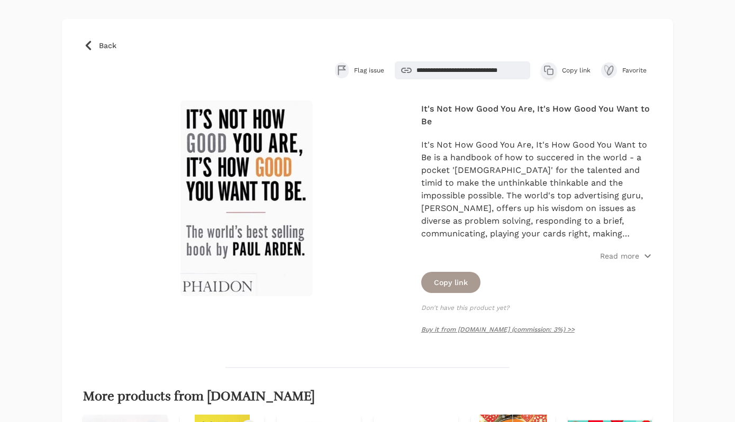
scroll to position [58, 0]
